Goal: Information Seeking & Learning: Compare options

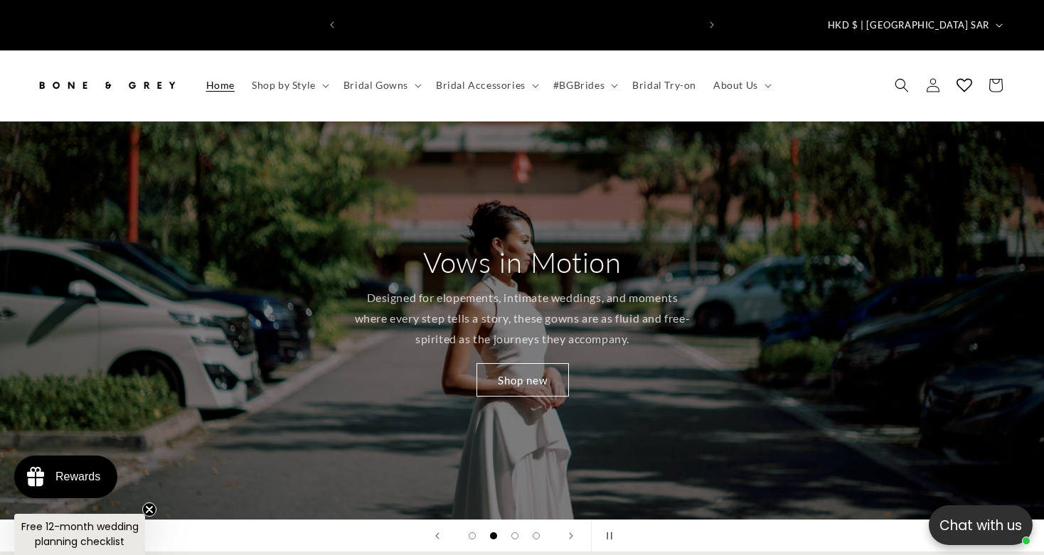
scroll to position [0, 353]
click at [565, 323] on p "Designed for elopements, intimate weddings, and moments where every step tells …" at bounding box center [522, 318] width 338 height 61
click at [533, 363] on link "Shop new" at bounding box center [522, 379] width 92 height 33
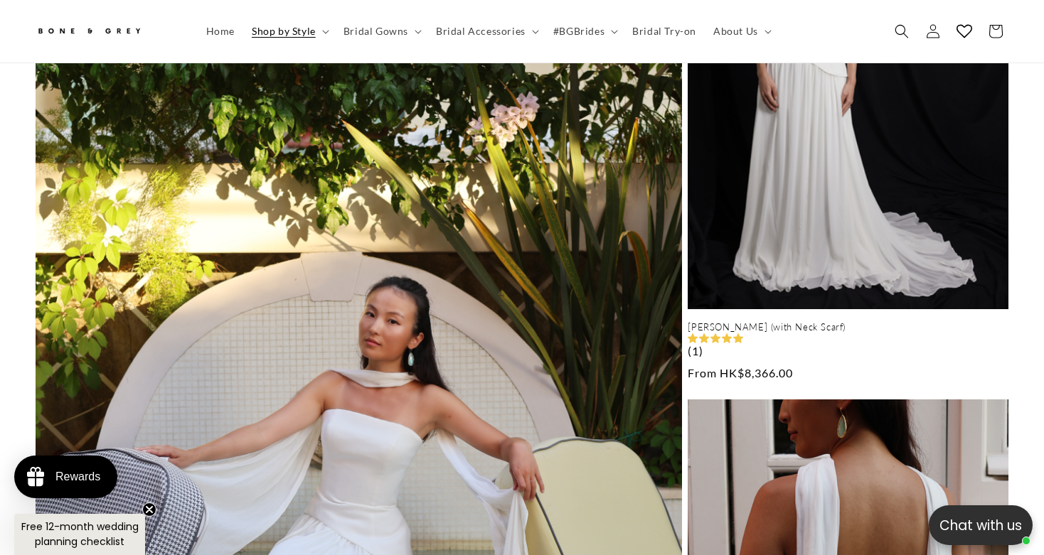
scroll to position [1011, 0]
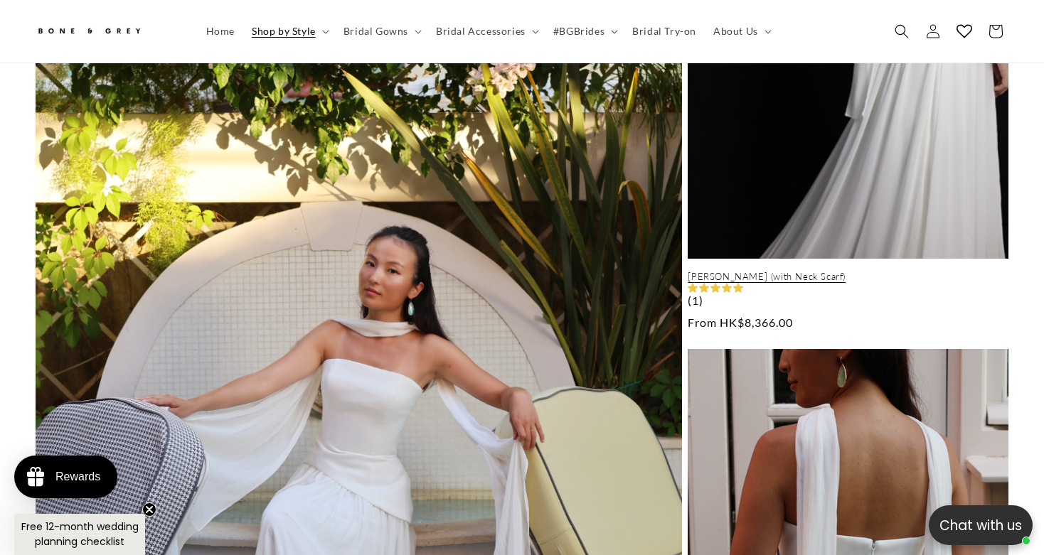
click at [793, 271] on link "[PERSON_NAME] (with Neck Scarf)" at bounding box center [847, 277] width 321 height 12
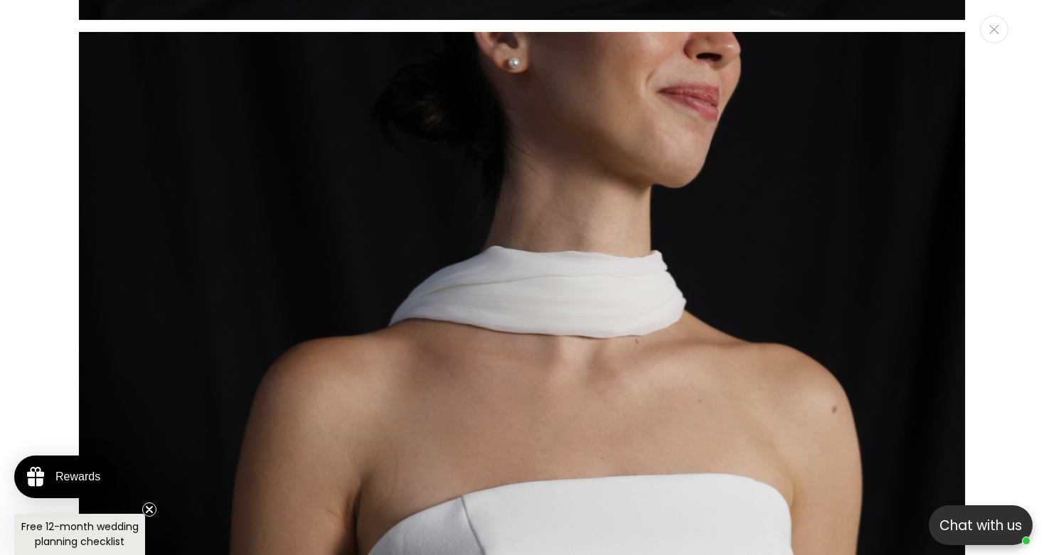
click at [1030, 208] on div "Media gallery" at bounding box center [522, 277] width 1044 height 555
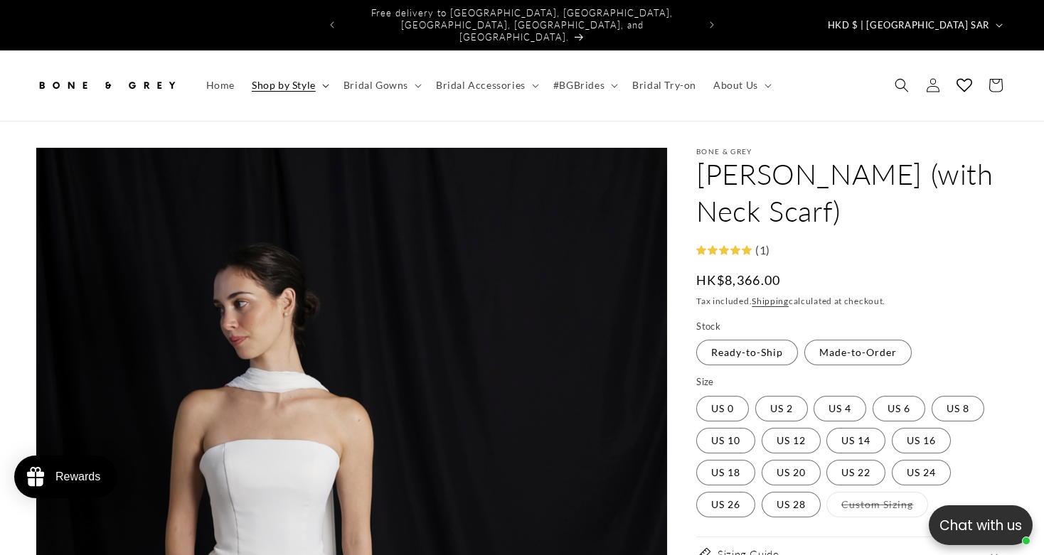
click at [318, 70] on summary "Shop by Style" at bounding box center [289, 85] width 92 height 30
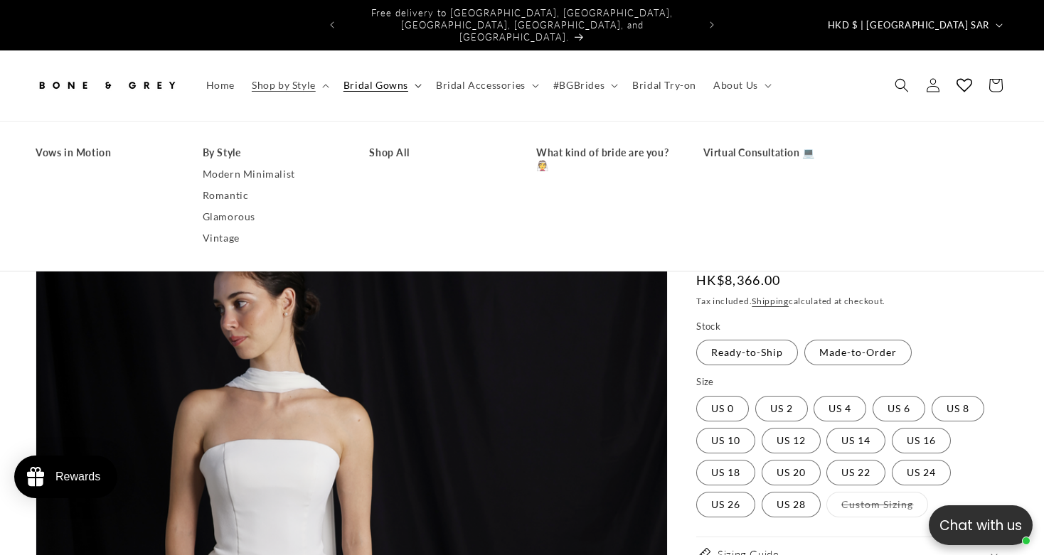
click at [356, 79] on span "Bridal Gowns" at bounding box center [375, 85] width 65 height 13
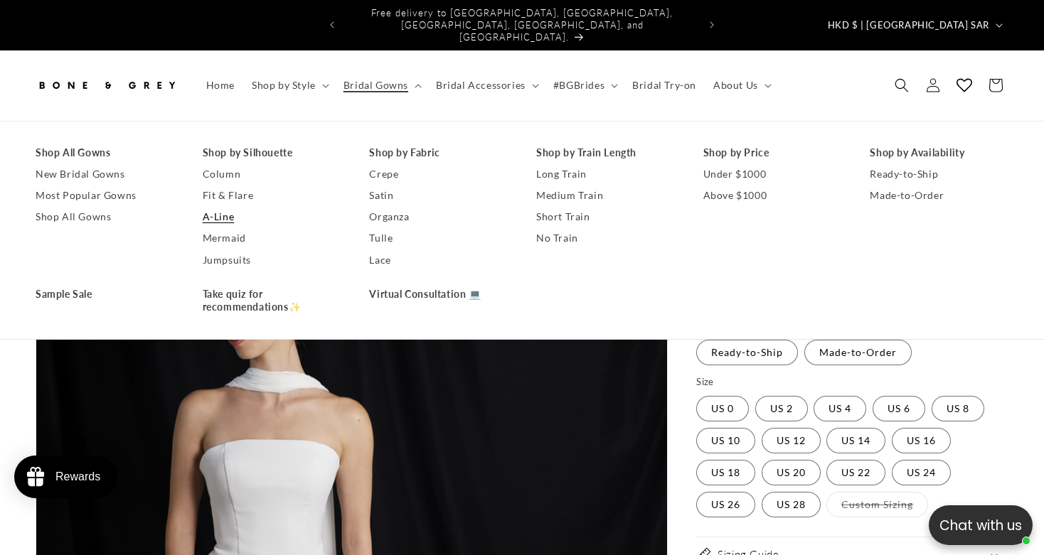
click at [222, 206] on link "A-Line" at bounding box center [272, 216] width 139 height 21
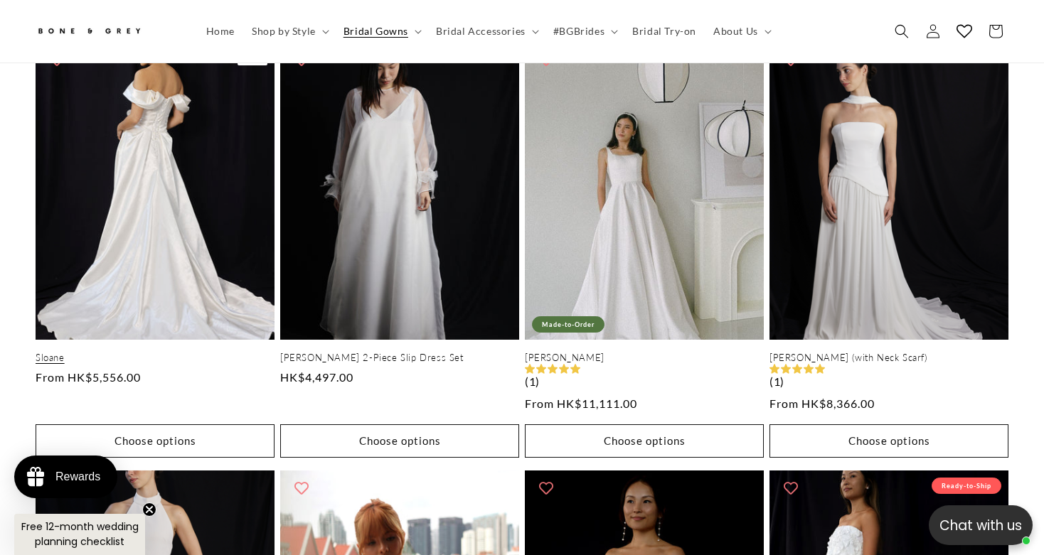
scroll to position [0, 353]
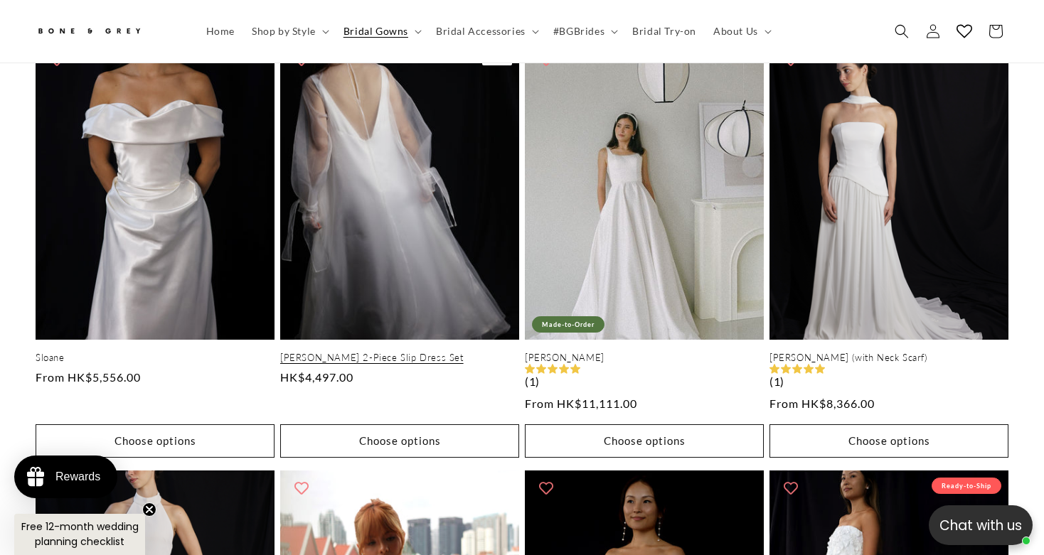
click at [302, 352] on link "Sabrina 2-Piece Slip Dress Set" at bounding box center [399, 358] width 239 height 12
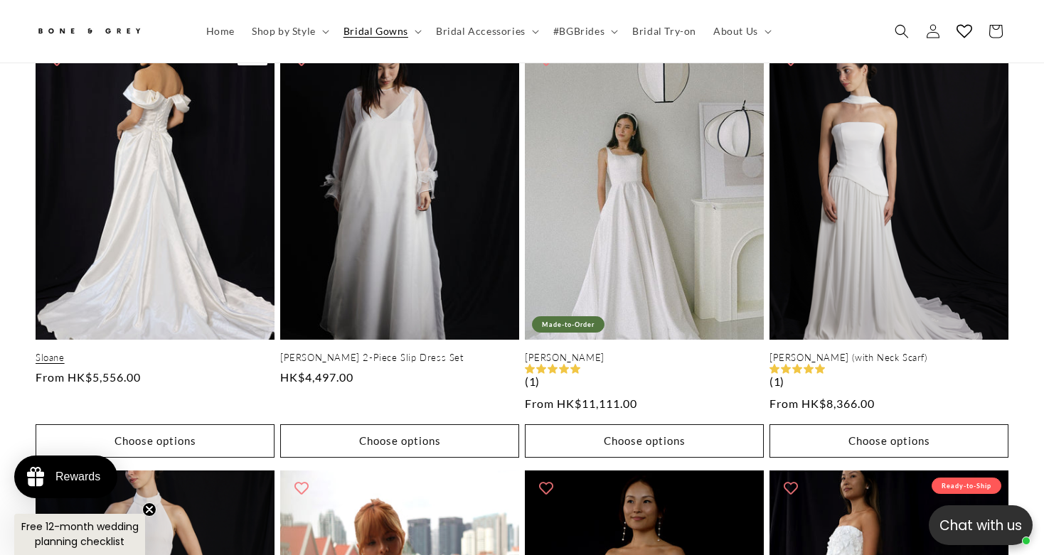
click at [84, 352] on link "Sloane" at bounding box center [155, 358] width 239 height 12
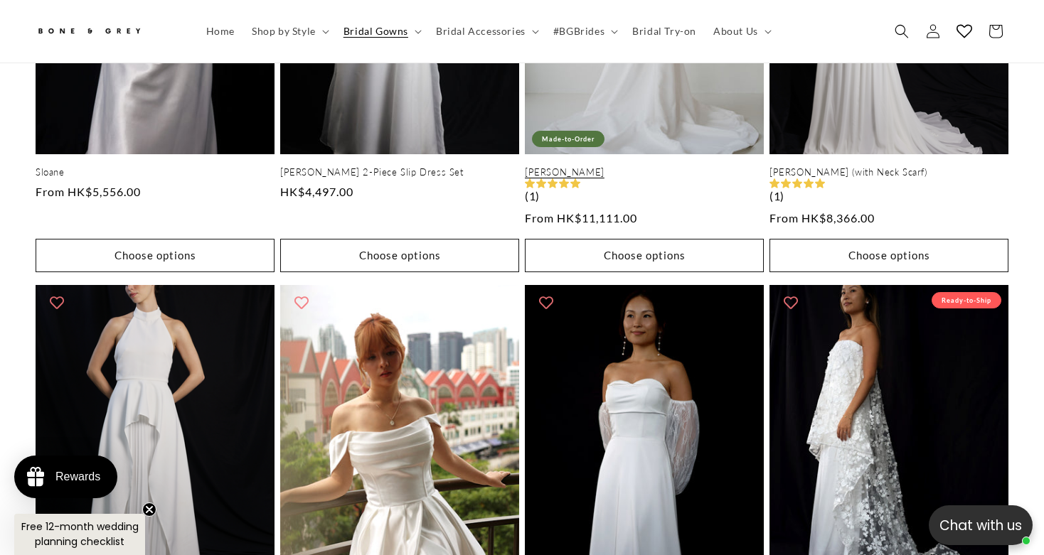
scroll to position [1144, 0]
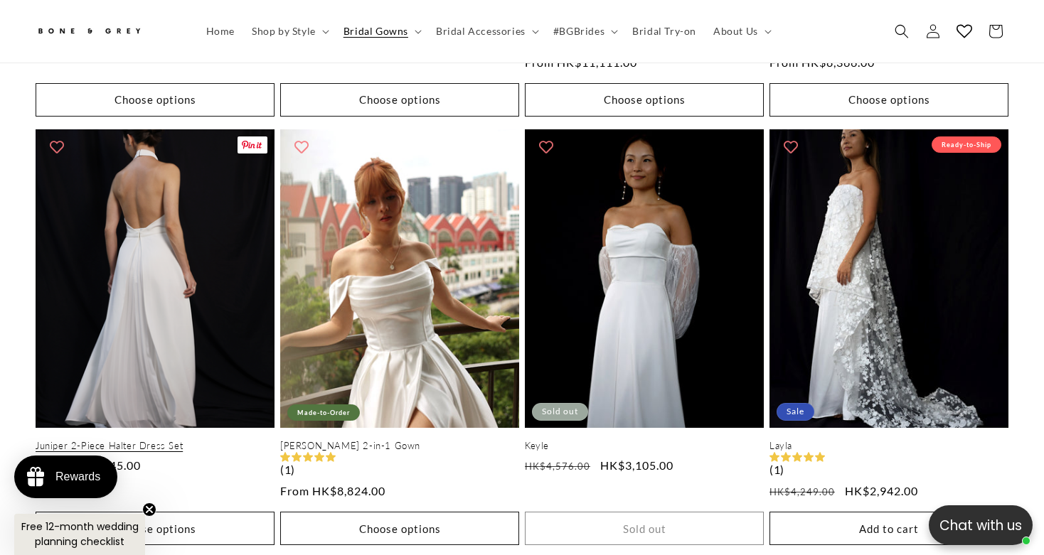
click at [188, 440] on link "Juniper 2-Piece Halter Dress Set" at bounding box center [155, 446] width 239 height 12
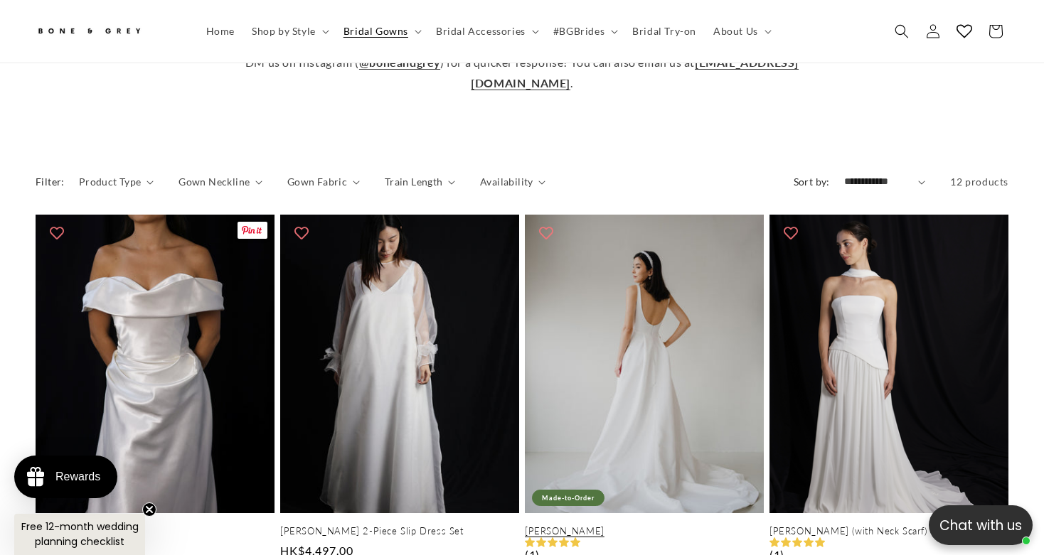
scroll to position [0, 707]
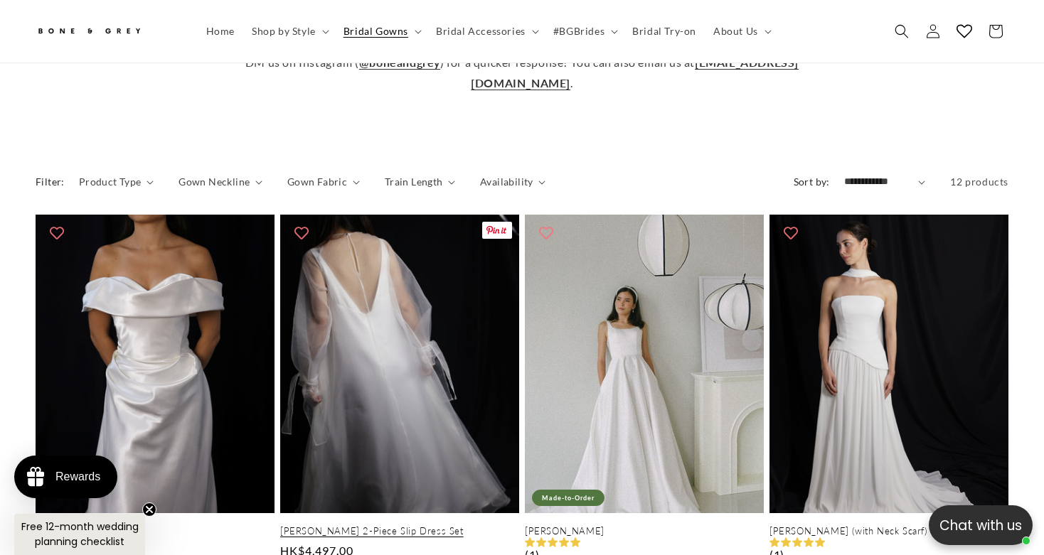
click at [466, 525] on link "Sabrina 2-Piece Slip Dress Set" at bounding box center [399, 531] width 239 height 12
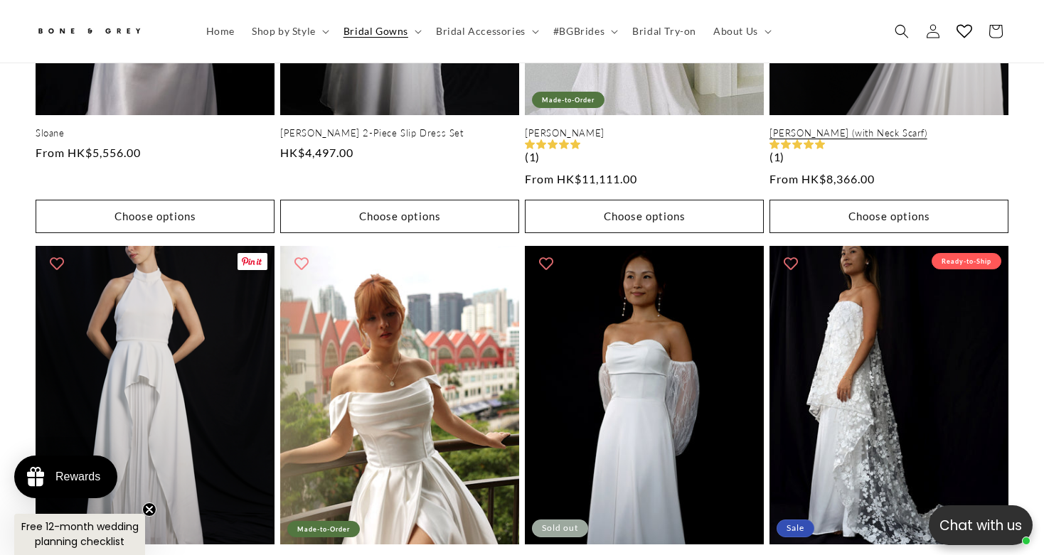
scroll to position [1037, 0]
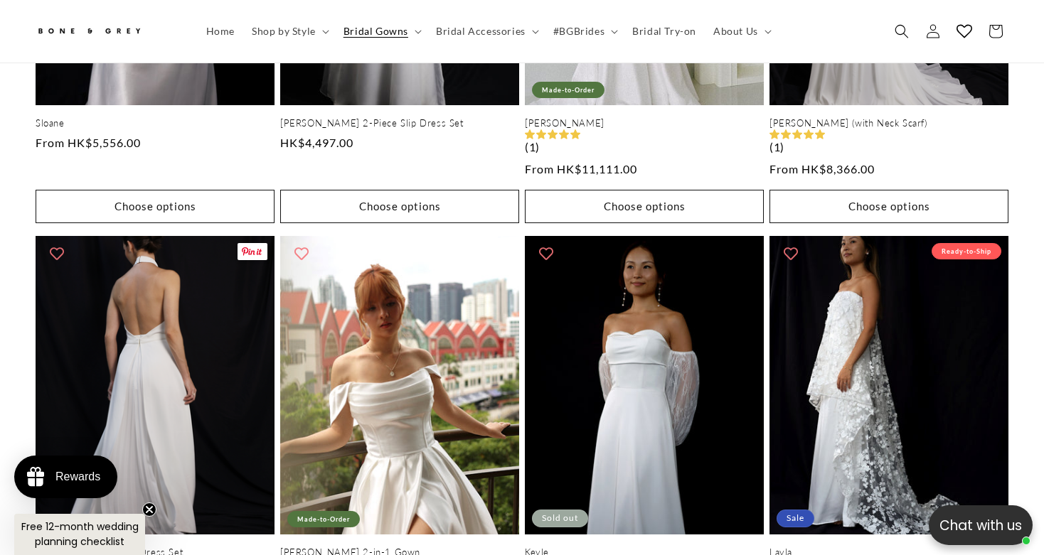
click at [202, 547] on link "Juniper 2-Piece Halter Dress Set" at bounding box center [155, 553] width 239 height 12
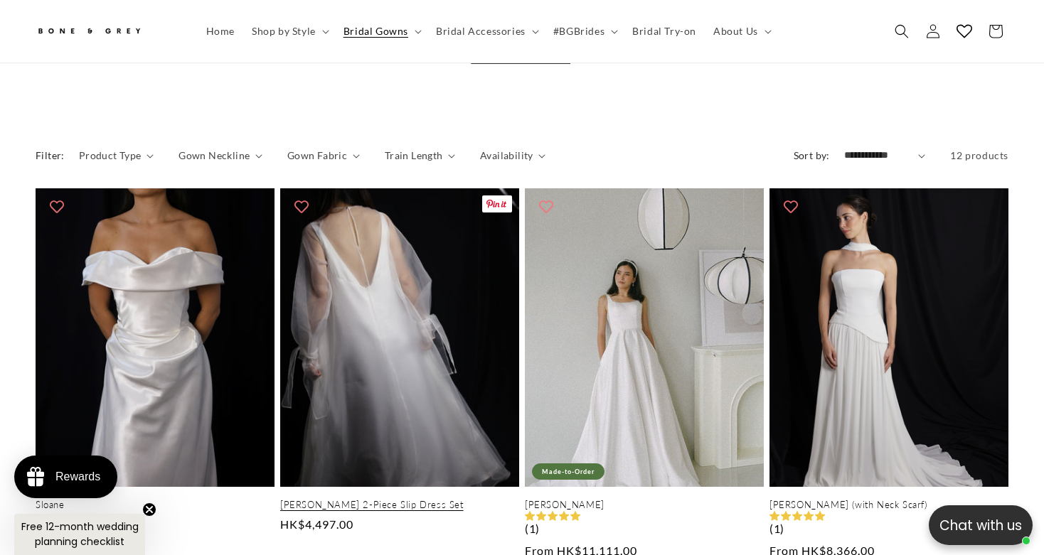
scroll to position [665, 0]
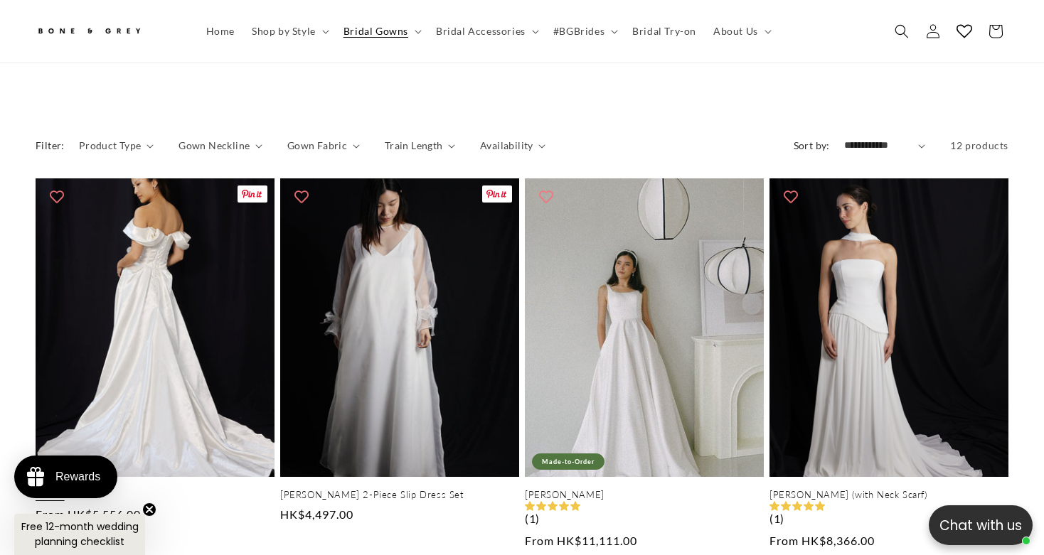
click at [192, 489] on link "Sloane" at bounding box center [155, 495] width 239 height 12
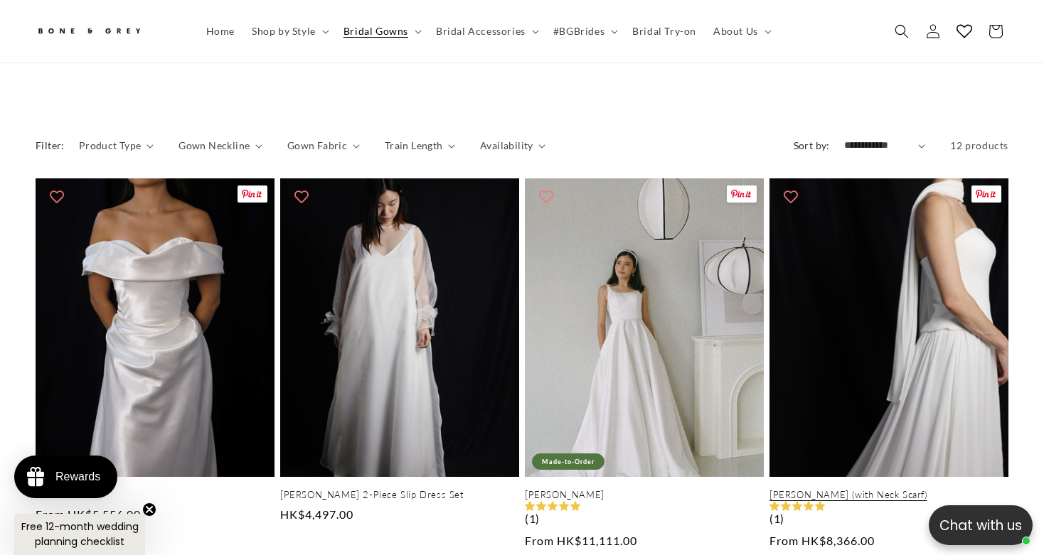
click at [813, 489] on link "[PERSON_NAME] (with Neck Scarf)" at bounding box center [888, 495] width 239 height 12
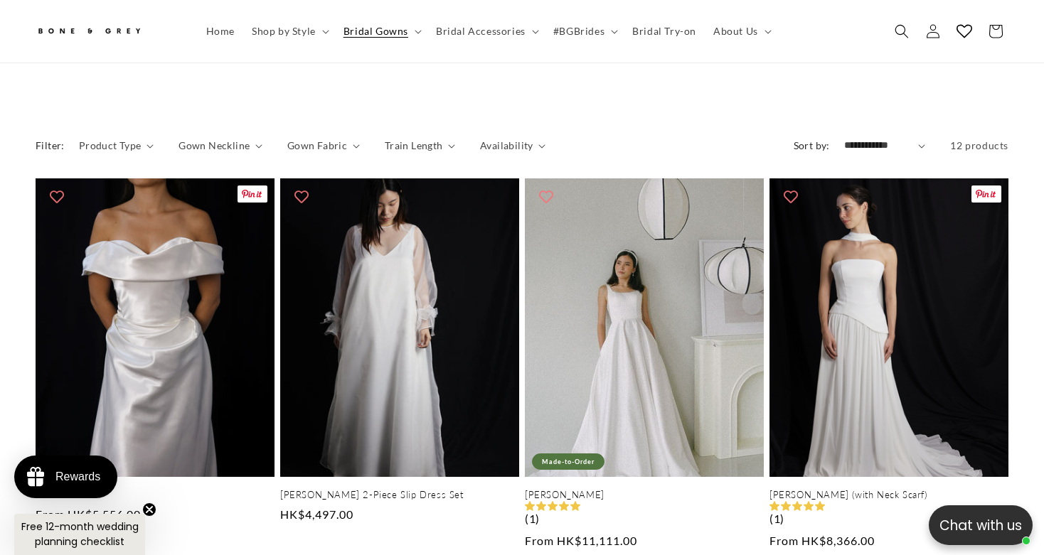
scroll to position [0, 707]
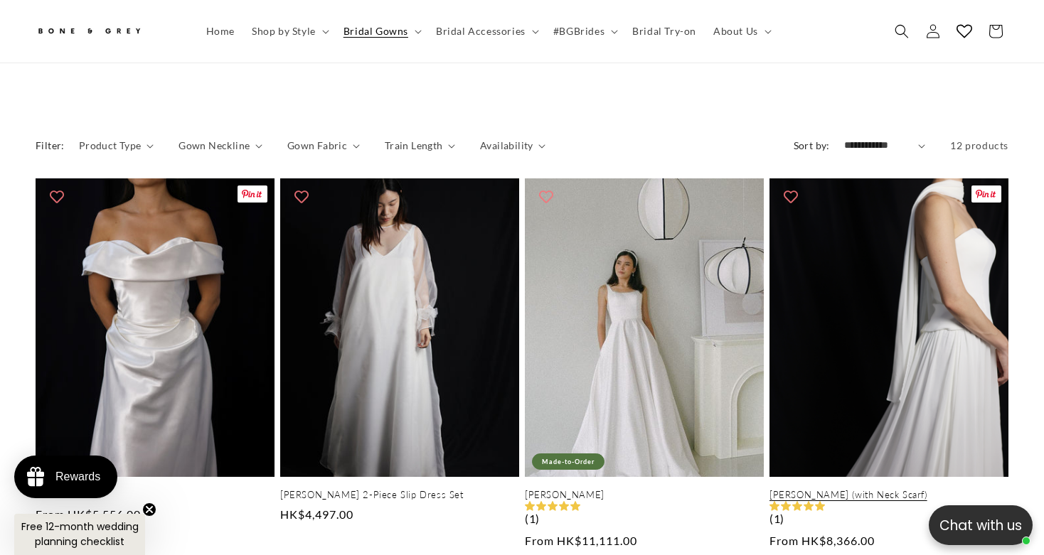
click at [902, 489] on link "[PERSON_NAME] (with Neck Scarf)" at bounding box center [888, 495] width 239 height 12
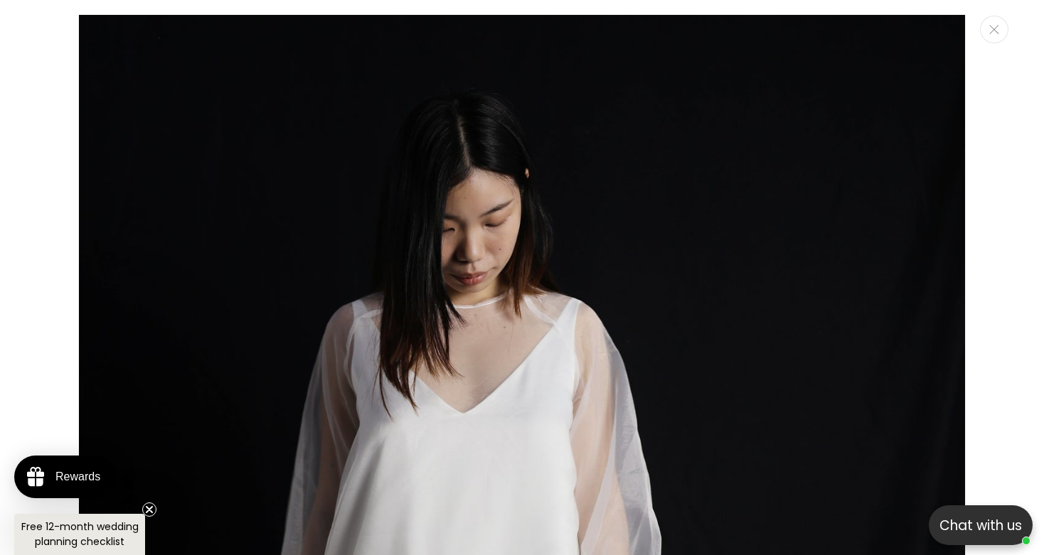
scroll to position [14, 0]
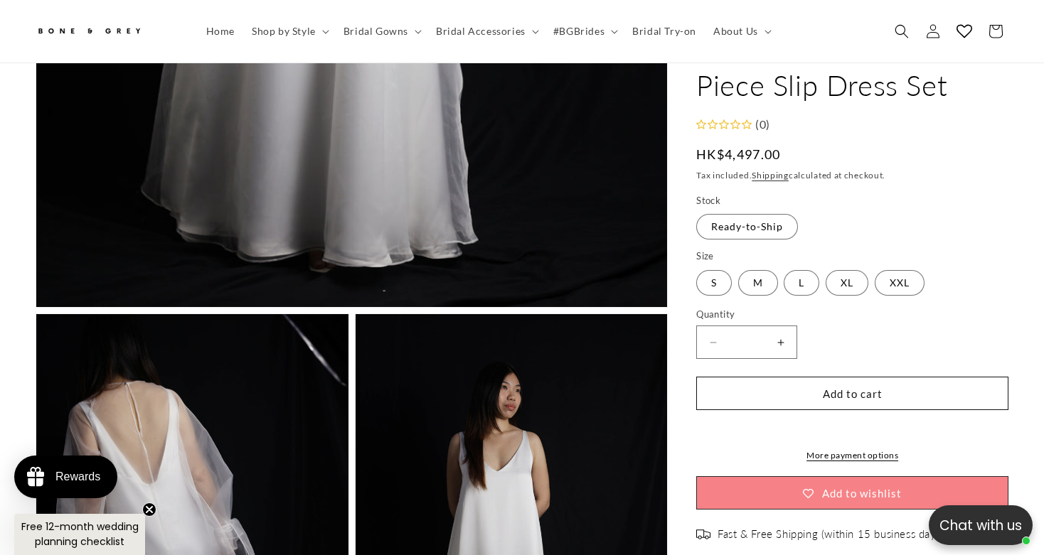
click at [36, 307] on button "Open media 1 in modal" at bounding box center [36, 307] width 0 height 0
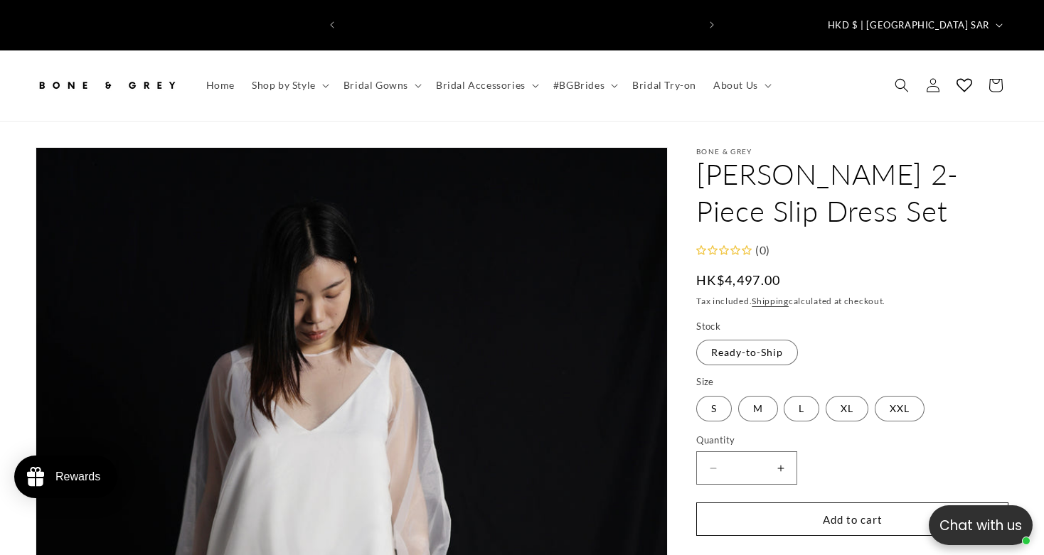
scroll to position [0, 707]
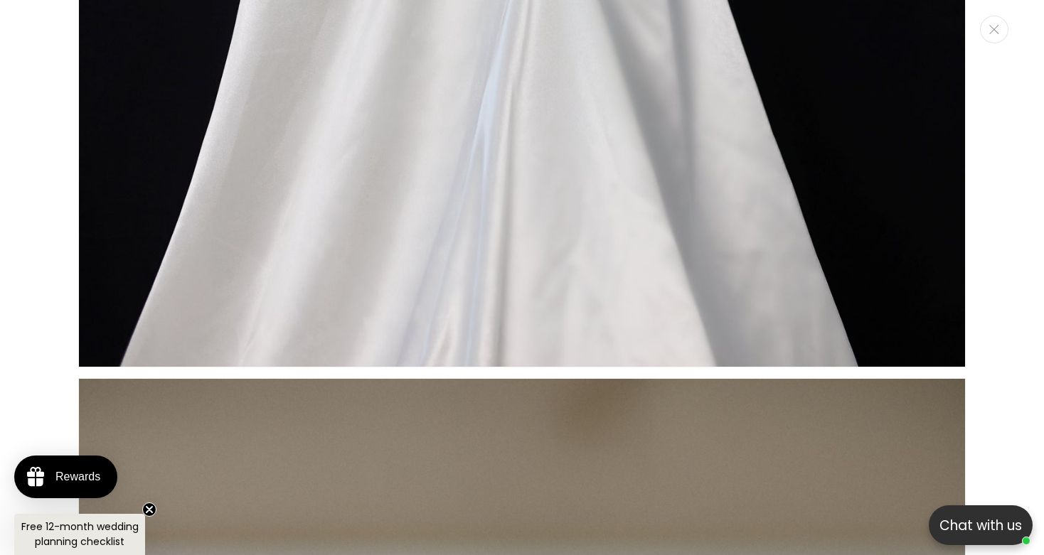
scroll to position [0, 353]
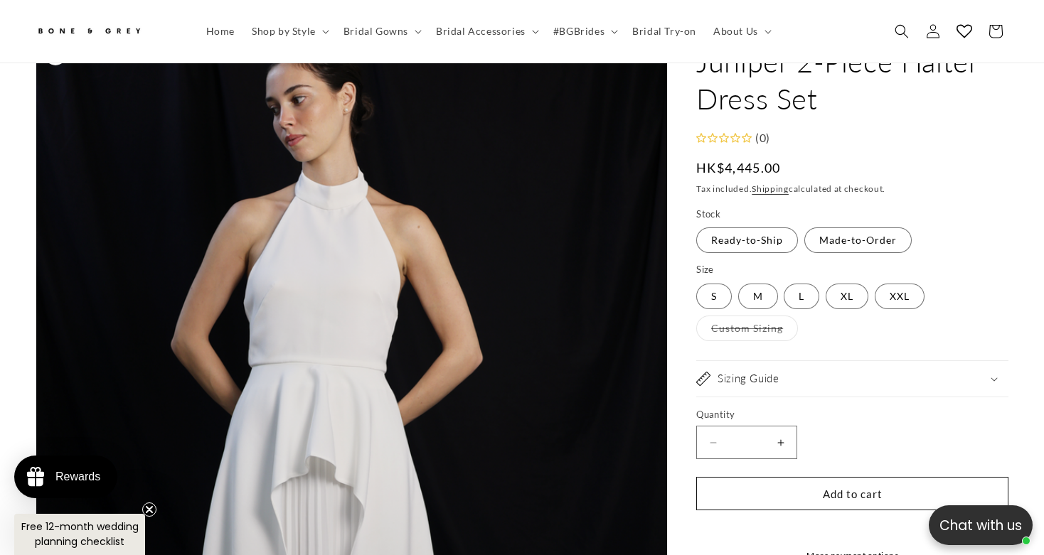
scroll to position [107, 0]
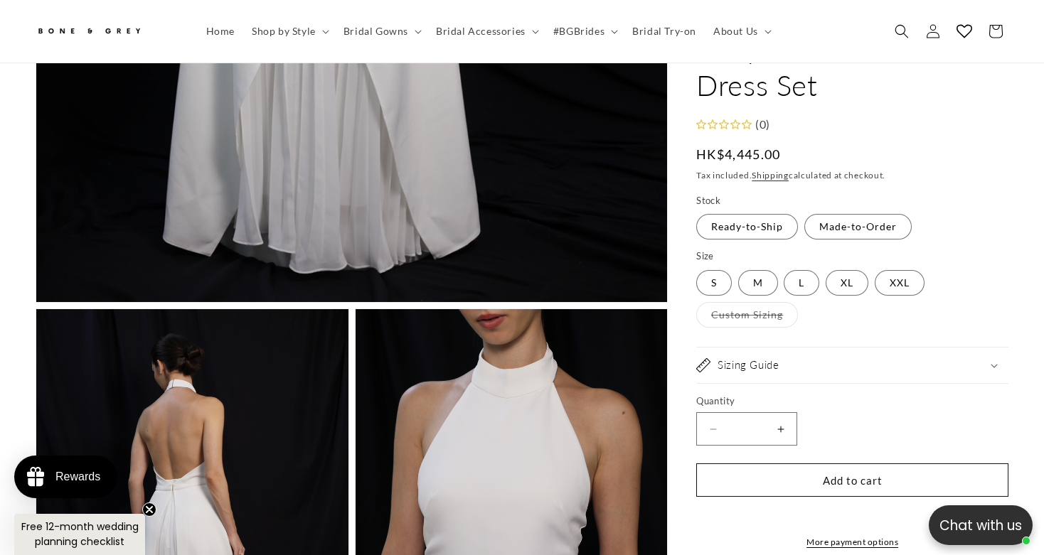
click at [36, 302] on button "Open media 1 in modal" at bounding box center [36, 302] width 0 height 0
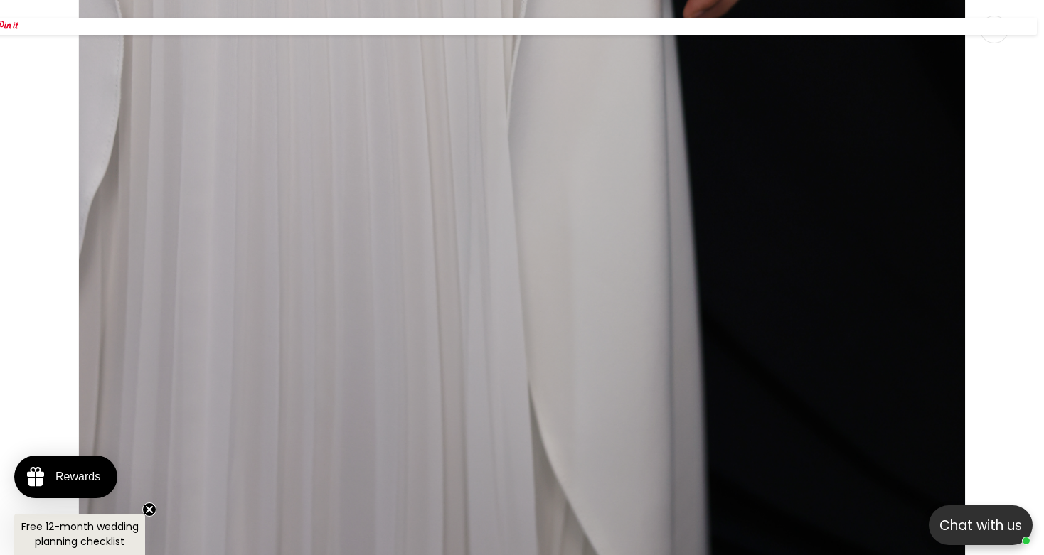
scroll to position [4790, 0]
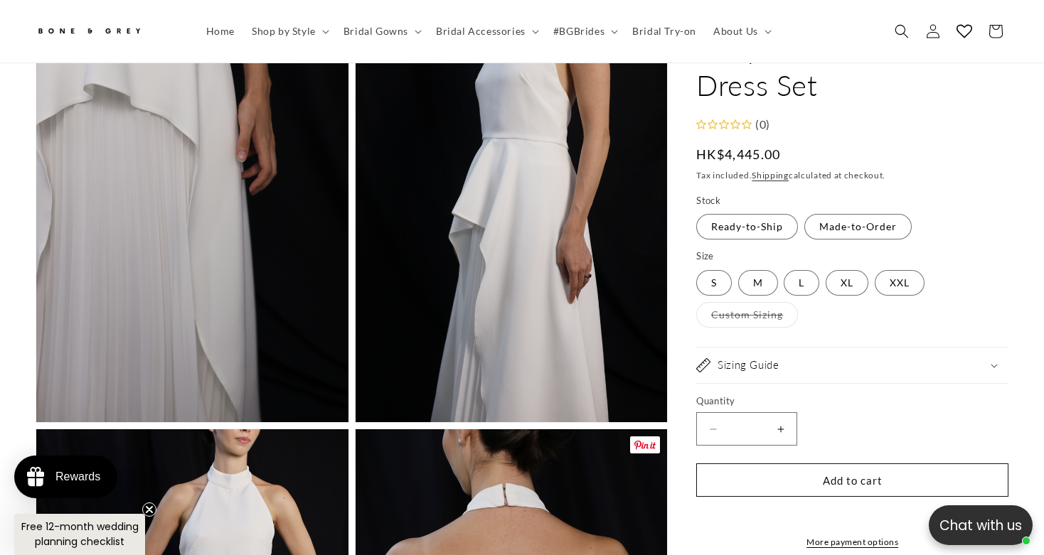
scroll to position [1627, 0]
click at [355, 422] on button "Open media 5 in modal" at bounding box center [355, 422] width 0 height 0
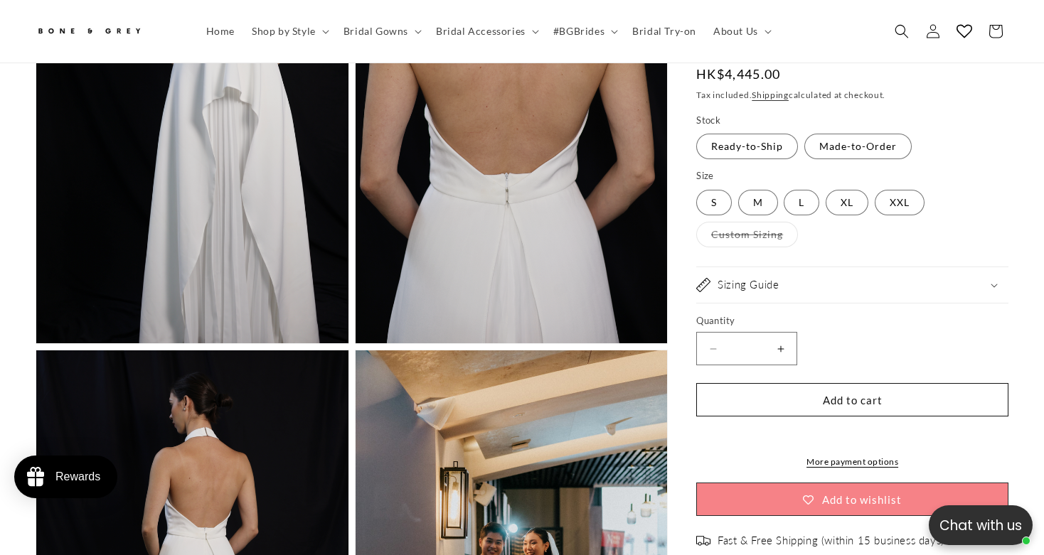
scroll to position [2183, 0]
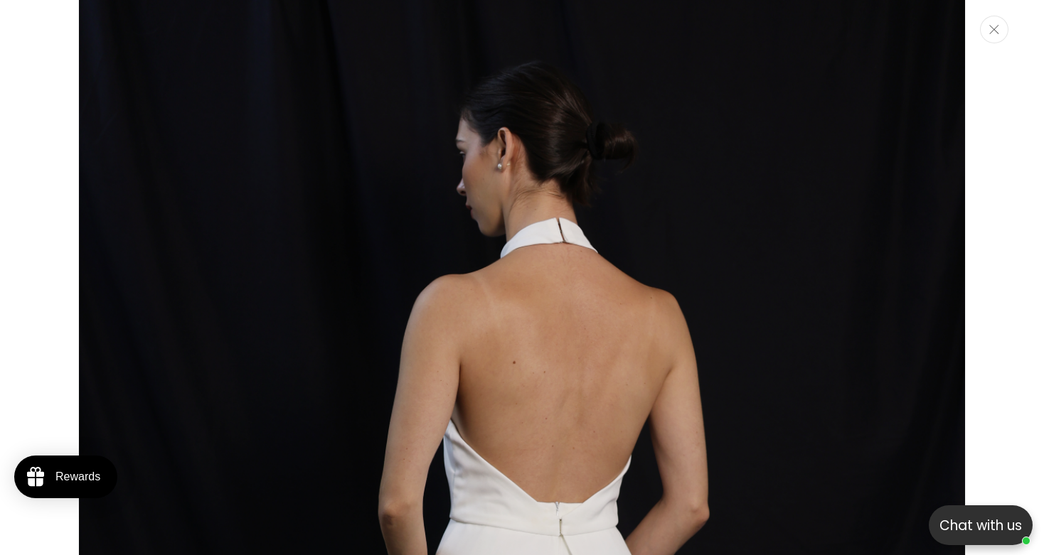
click at [997, 36] on button "Close" at bounding box center [994, 30] width 28 height 28
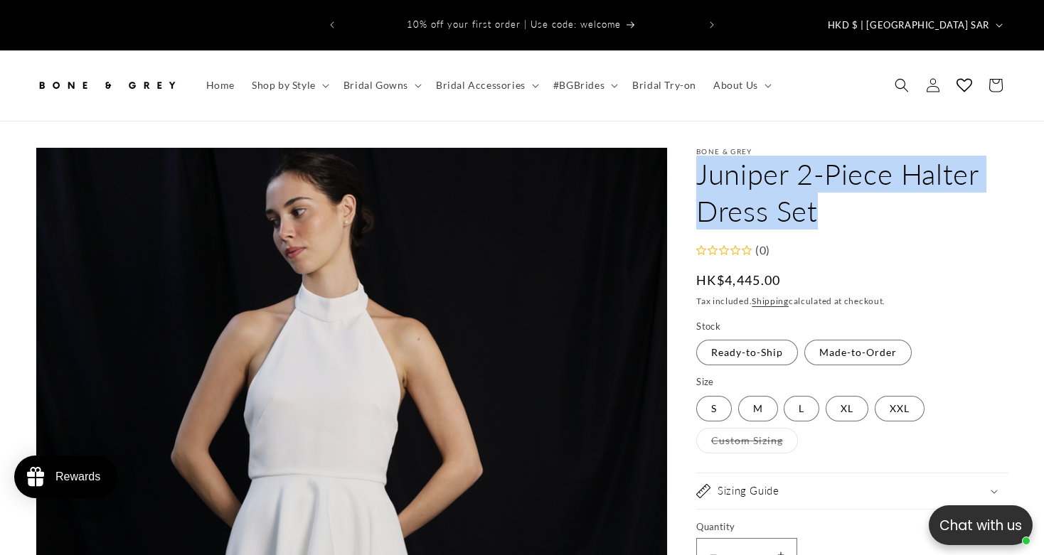
drag, startPoint x: 820, startPoint y: 194, endPoint x: 698, endPoint y: 150, distance: 130.0
click at [699, 156] on h1 "Juniper 2-Piece Halter Dress Set" at bounding box center [852, 193] width 312 height 74
copy h1 "Juniper 2-Piece Halter Dress Set"
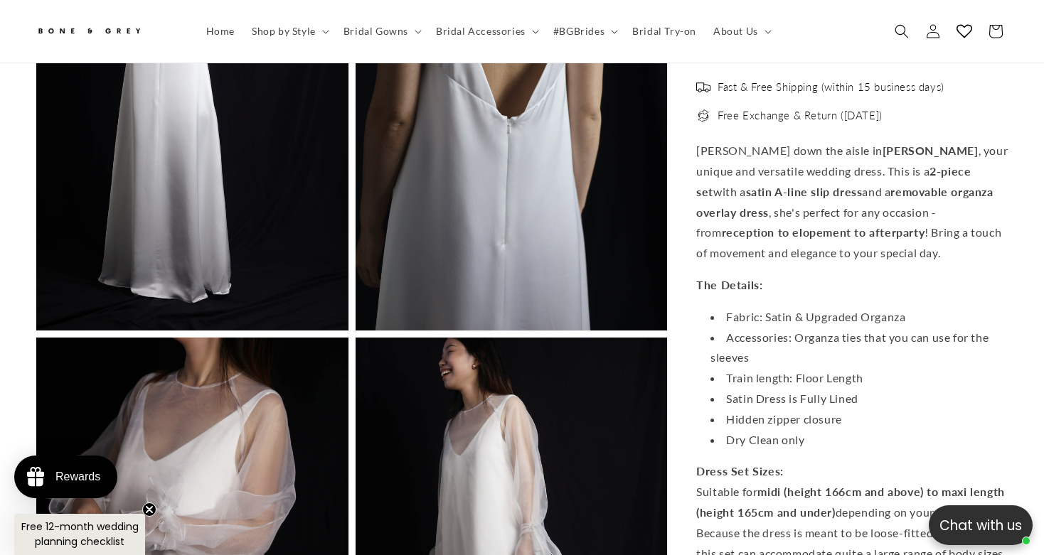
scroll to position [2159, 0]
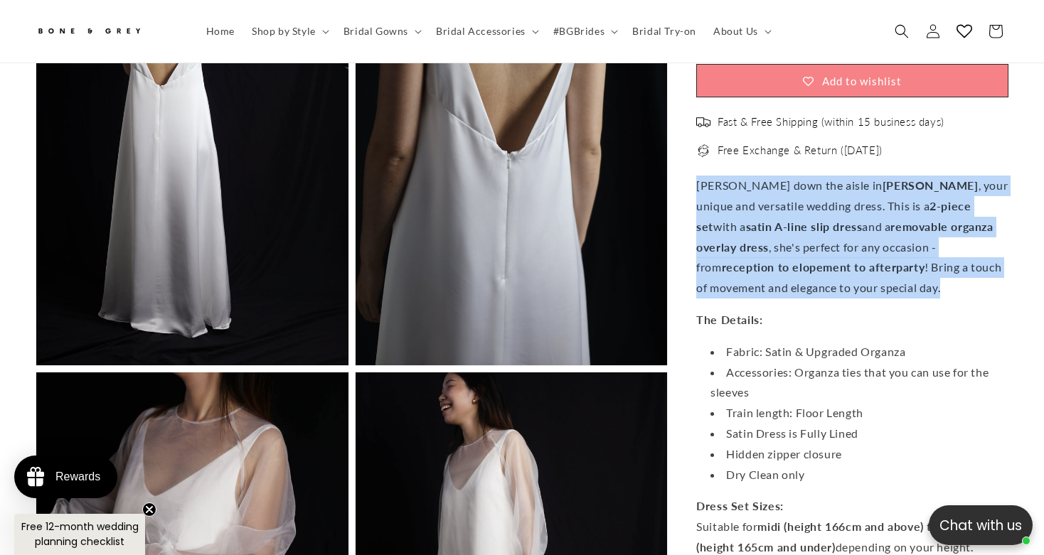
drag, startPoint x: 695, startPoint y: 156, endPoint x: 912, endPoint y: 252, distance: 237.1
copy p "Sashay down the aisle in Sabrina , your unique and versatile wedding dress. Thi…"
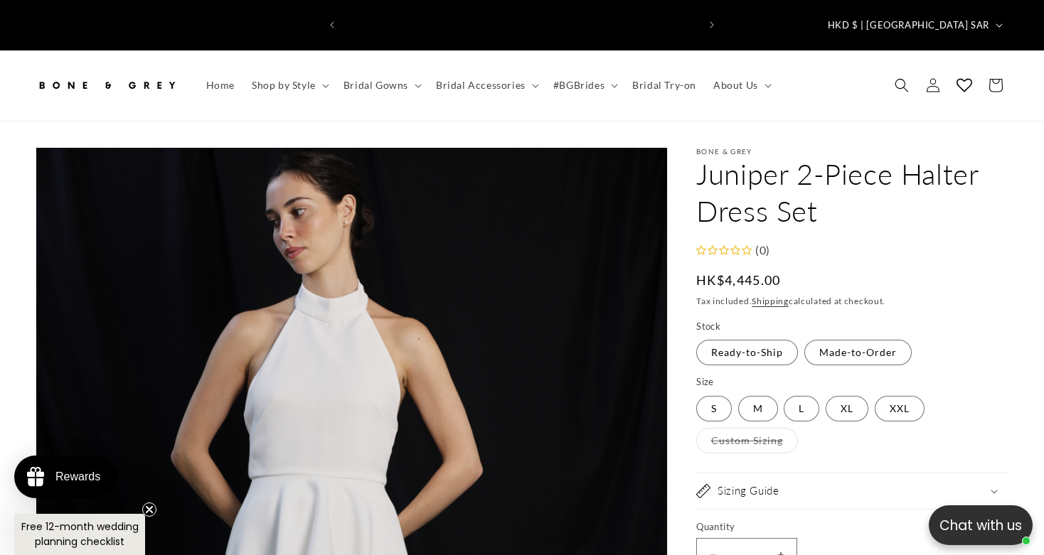
scroll to position [0, 353]
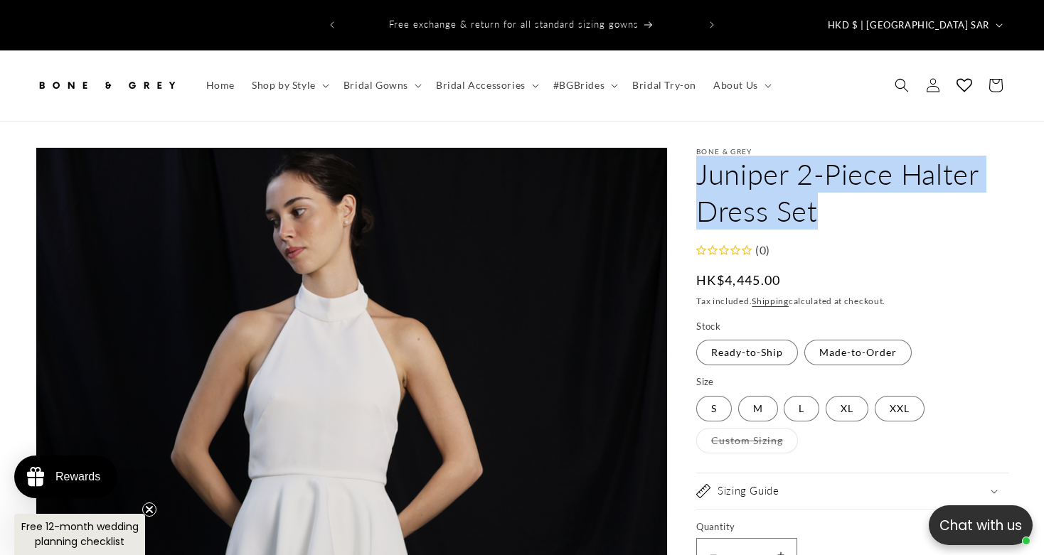
drag, startPoint x: 699, startPoint y: 150, endPoint x: 846, endPoint y: 200, distance: 155.6
click at [846, 200] on h1 "Juniper 2-Piece Halter Dress Set" at bounding box center [852, 193] width 312 height 74
copy h1 "Juniper 2-Piece Halter Dress Set"
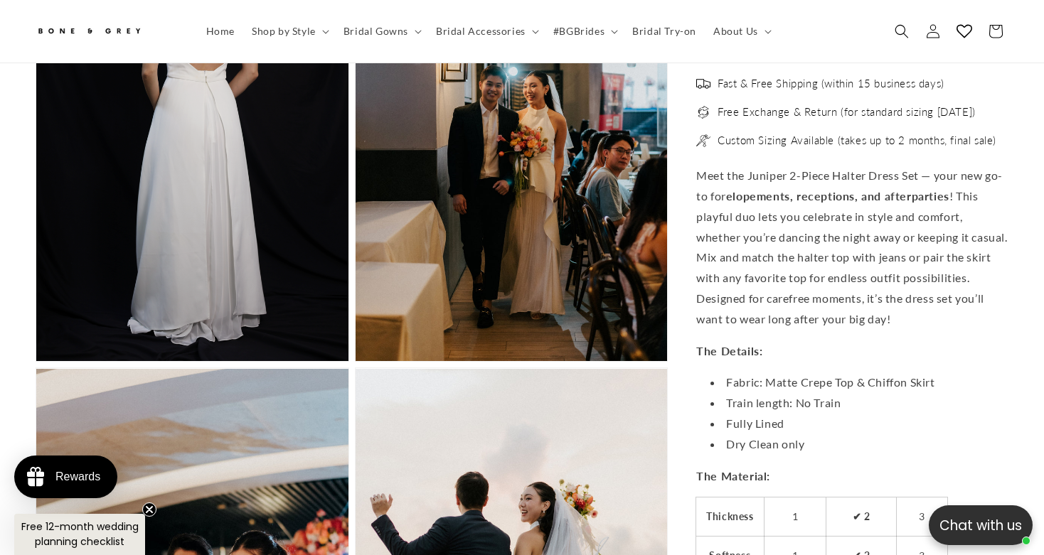
scroll to position [2638, 0]
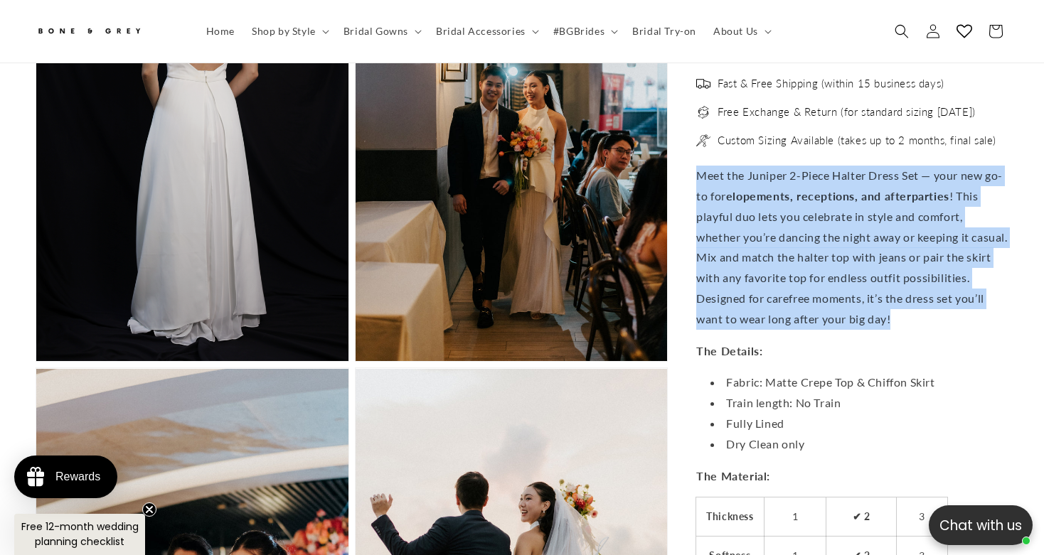
drag, startPoint x: 695, startPoint y: 165, endPoint x: 982, endPoint y: 313, distance: 323.0
copy p "Meet the Juniper 2-Piece Halter Dress Set — your new go-to for elopements, rece…"
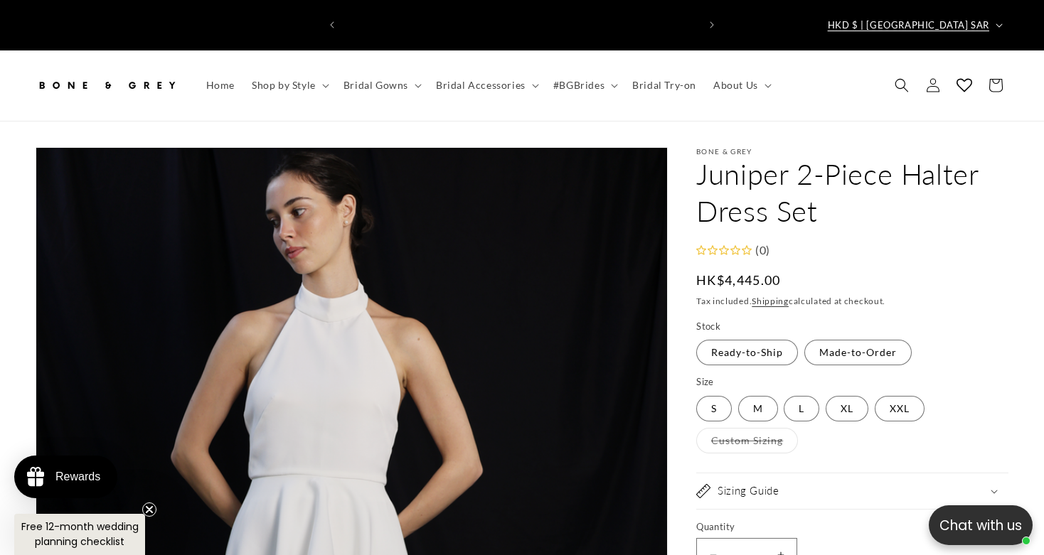
scroll to position [0, 707]
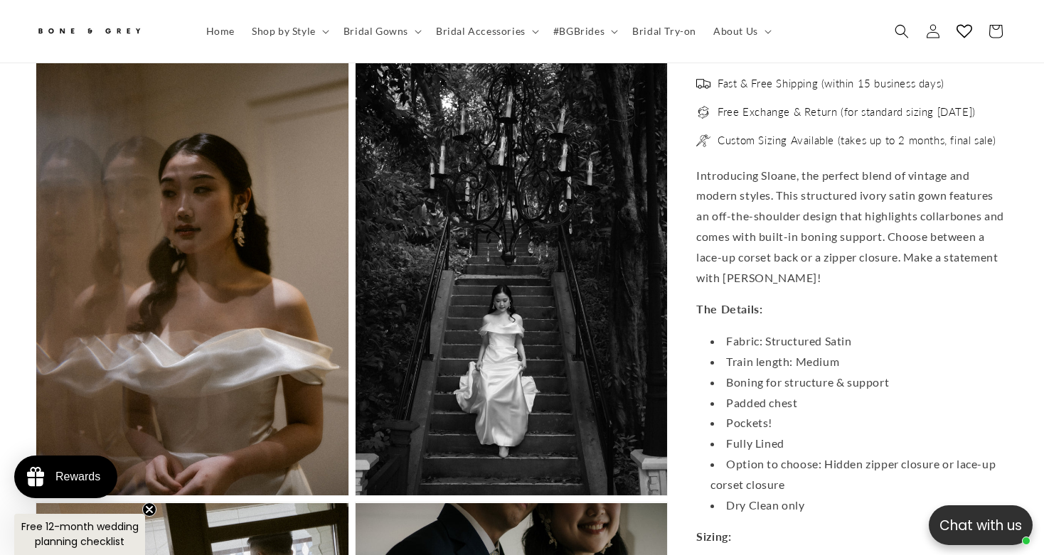
scroll to position [2983, 0]
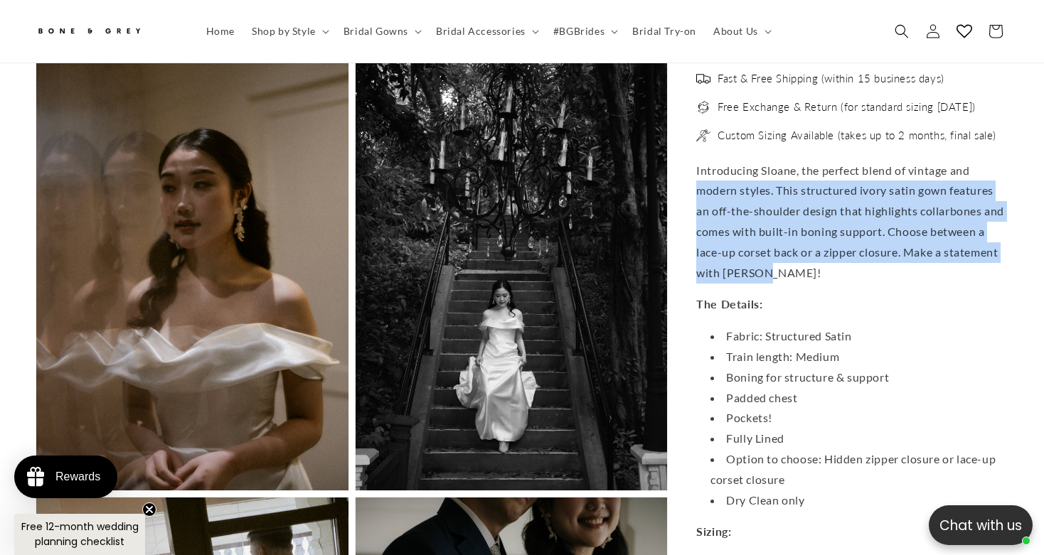
drag, startPoint x: 777, startPoint y: 265, endPoint x: 699, endPoint y: 183, distance: 113.1
click at [699, 183] on p "Introducing Sloane, the perfect blend of vintage and modern styles. This struct…" at bounding box center [852, 222] width 312 height 123
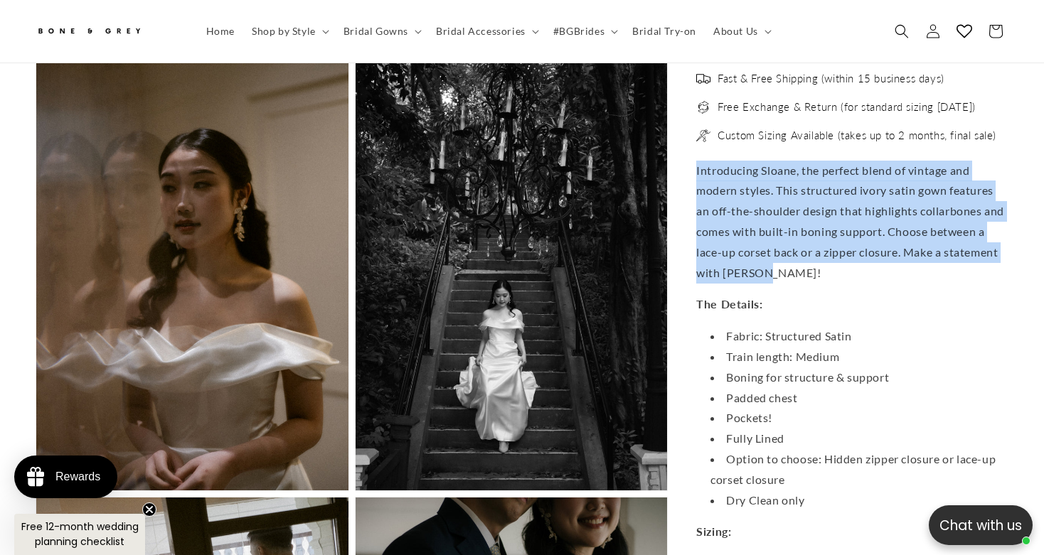
drag, startPoint x: 695, startPoint y: 164, endPoint x: 793, endPoint y: 269, distance: 143.8
copy span "Introducing Sloane, the perfect blend of vintage and modern styles. This struct…"
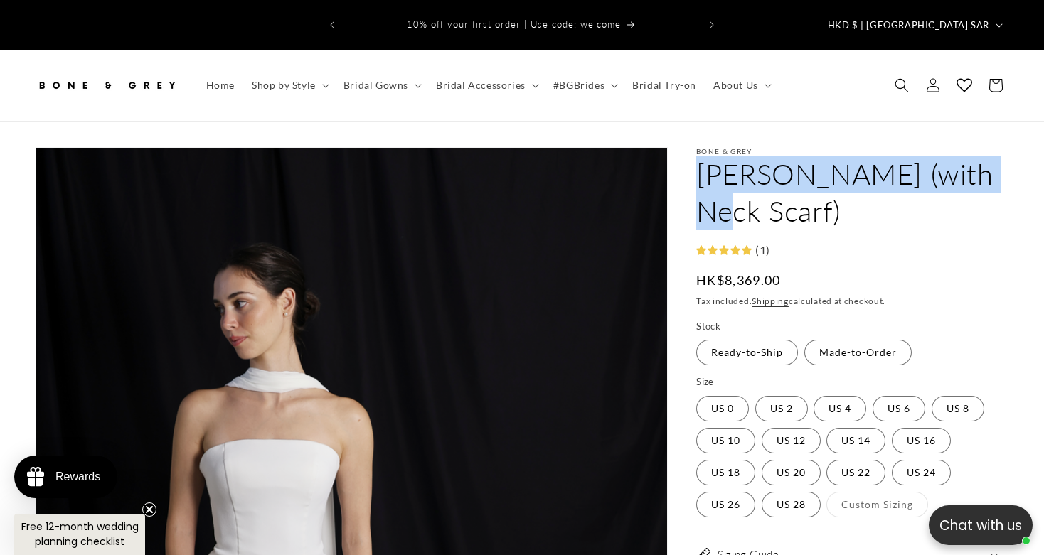
drag, startPoint x: 700, startPoint y: 142, endPoint x: 996, endPoint y: 144, distance: 295.7
click at [996, 156] on h1 "[PERSON_NAME] (with Neck Scarf)" at bounding box center [852, 193] width 312 height 74
copy h1 "[PERSON_NAME] (with Neck Scarf)"
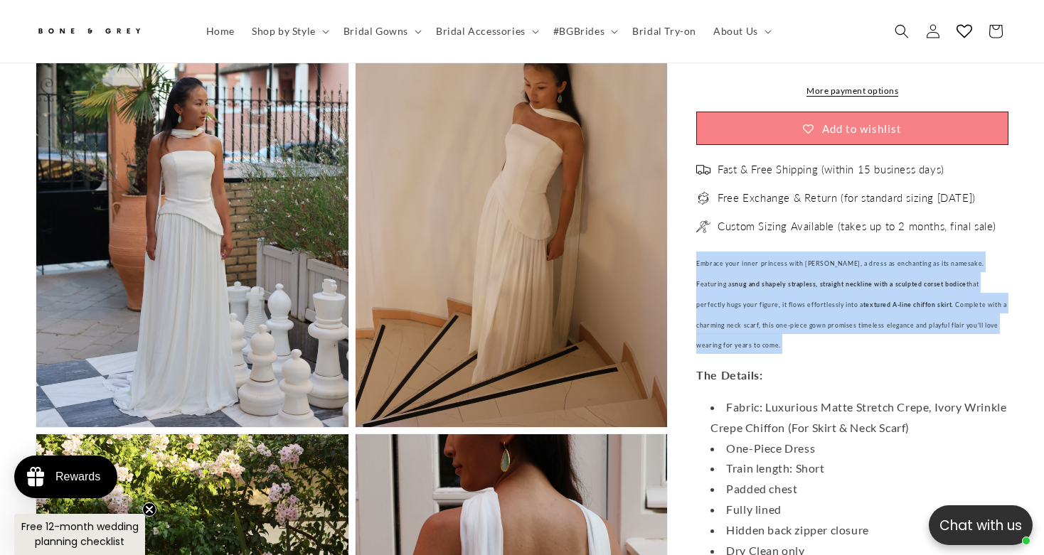
scroll to position [0, 353]
drag, startPoint x: 694, startPoint y: 267, endPoint x: 981, endPoint y: 345, distance: 297.5
copy div "Embrace your inner princess with Elsa, a dress as enchanting as its namesake. F…"
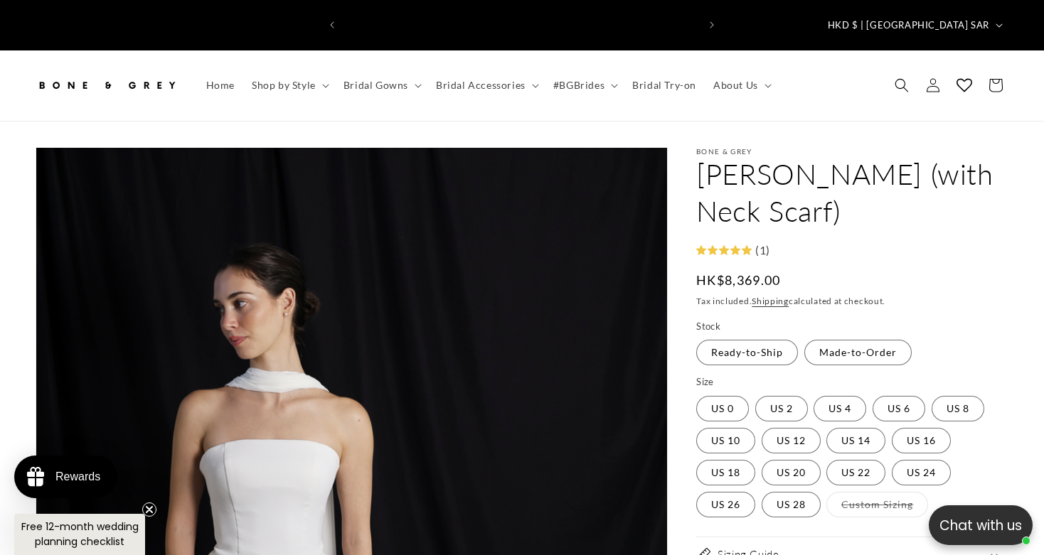
scroll to position [0, 353]
